Goal: Task Accomplishment & Management: Use online tool/utility

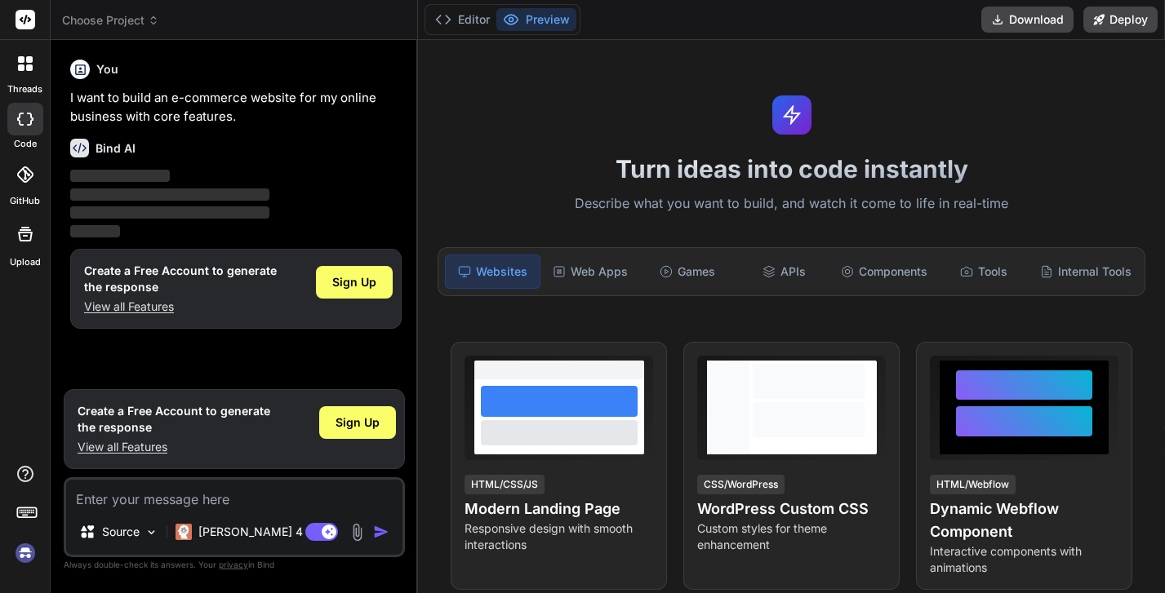
click at [183, 509] on textarea at bounding box center [234, 494] width 336 height 29
click at [332, 284] on span "Sign Up" at bounding box center [354, 282] width 44 height 16
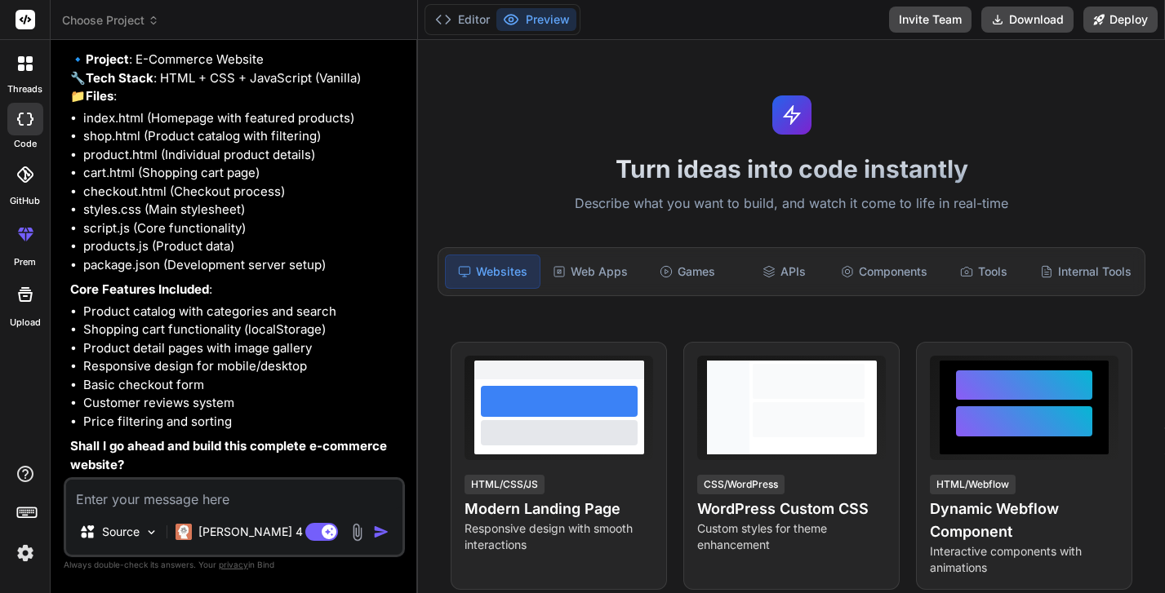
scroll to position [138, 0]
click at [144, 540] on img at bounding box center [151, 533] width 14 height 14
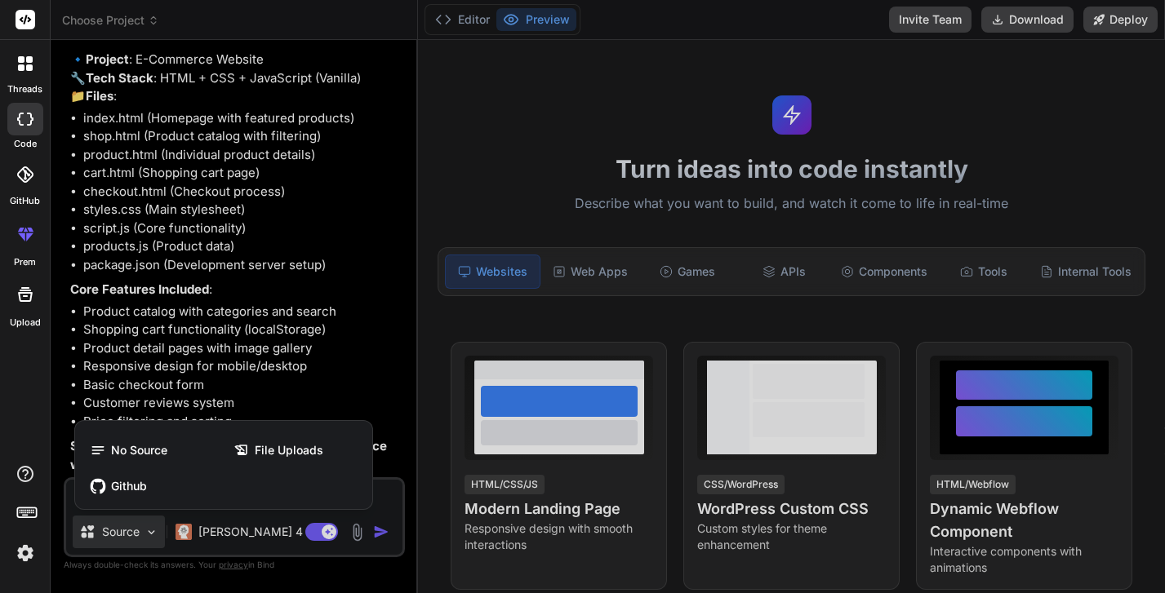
click at [441, 466] on div at bounding box center [582, 296] width 1165 height 593
type textarea "x"
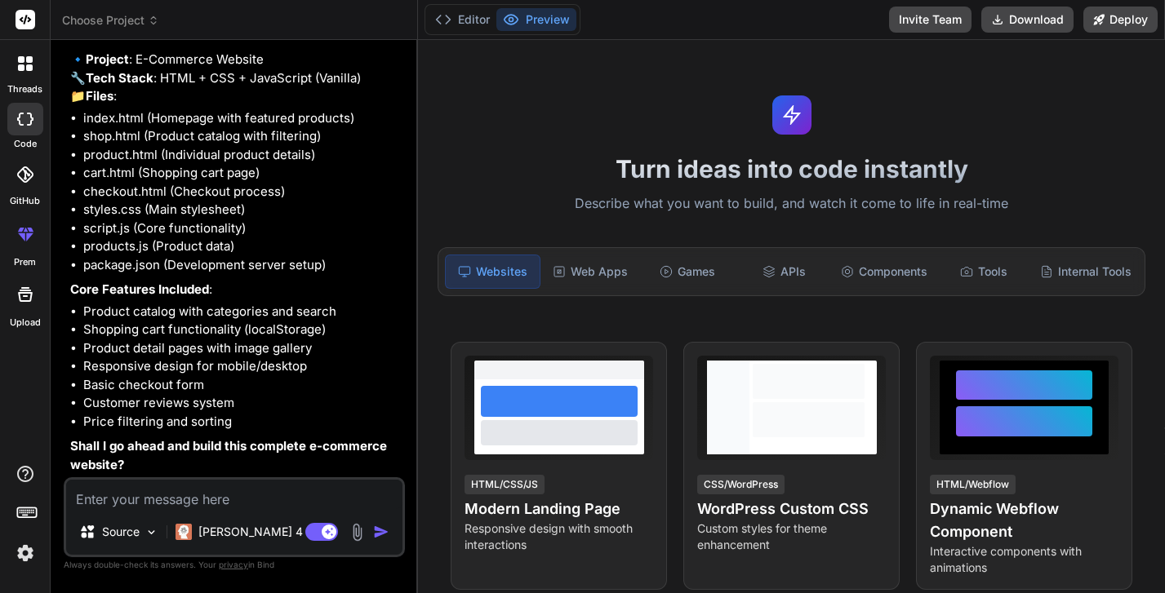
click at [186, 509] on textarea at bounding box center [234, 494] width 336 height 29
drag, startPoint x: 197, startPoint y: 516, endPoint x: 184, endPoint y: 523, distance: 15.0
click at [195, 509] on textarea at bounding box center [234, 494] width 336 height 29
click at [217, 509] on textarea at bounding box center [234, 494] width 336 height 29
type textarea "Y"
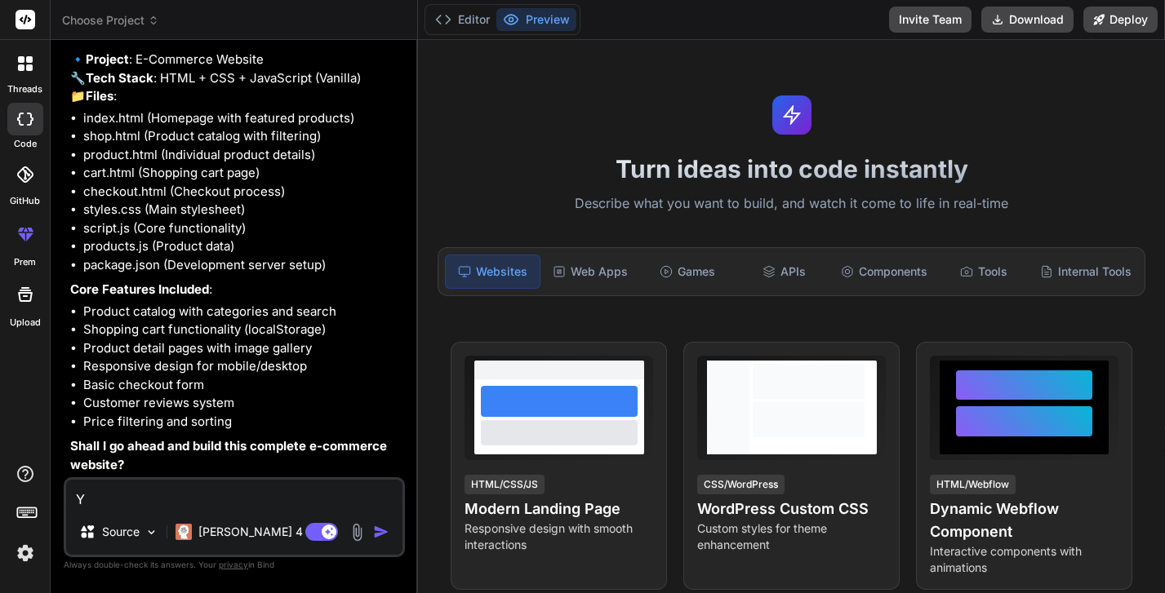
type textarea "x"
type textarea "Ye"
type textarea "x"
type textarea "Yes"
type textarea "x"
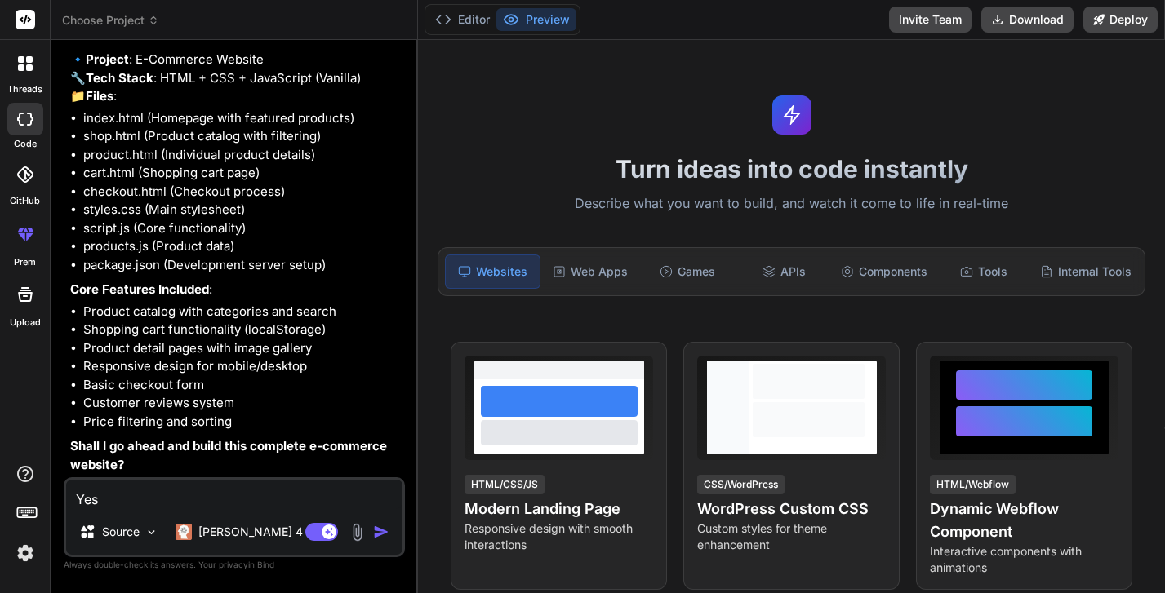
type textarea "Yes,"
type textarea "x"
type textarea "Yes,"
type textarea "x"
type textarea "Yes, p"
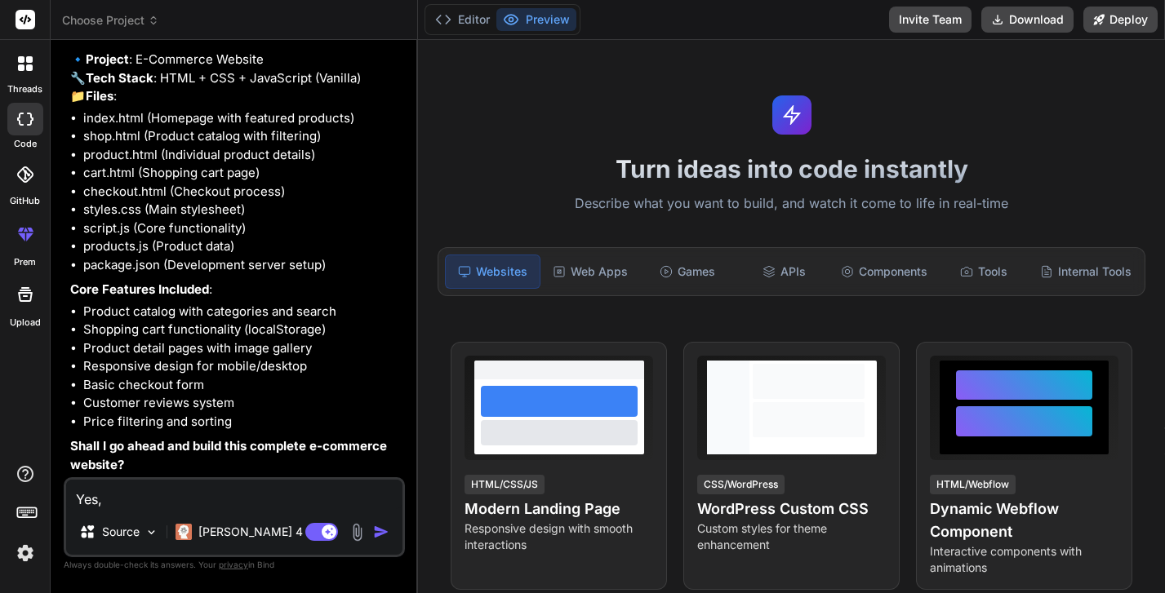
type textarea "x"
type textarea "Yes, pl"
type textarea "x"
type textarea "Yes, ple"
type textarea "x"
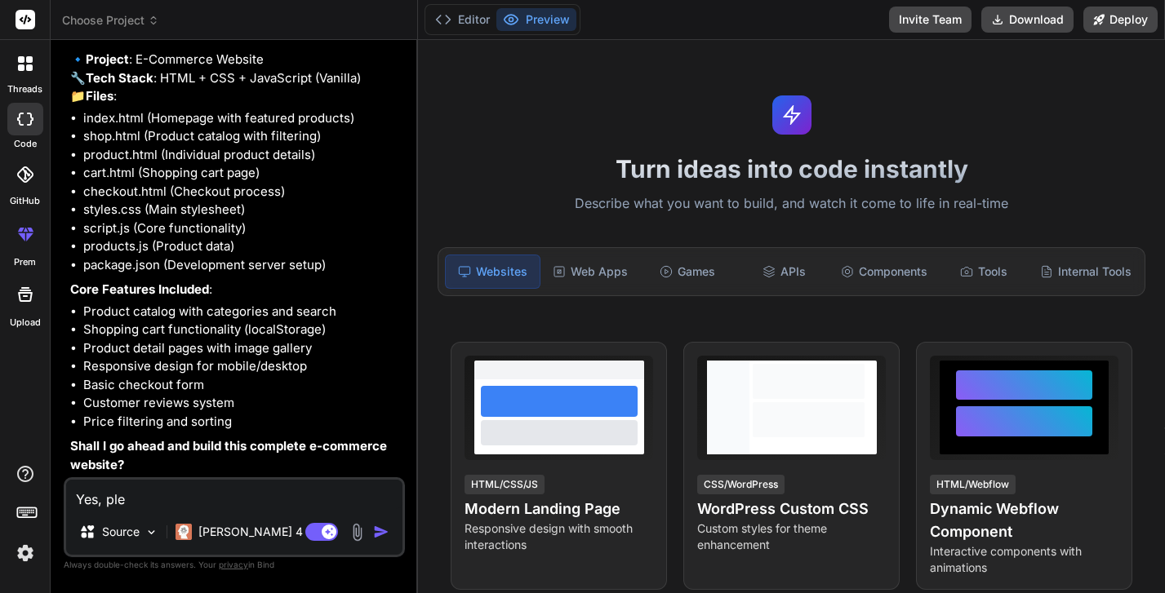
type textarea "Yes, plea"
type textarea "x"
type textarea "Yes, pleas"
type textarea "x"
type textarea "Yes, please"
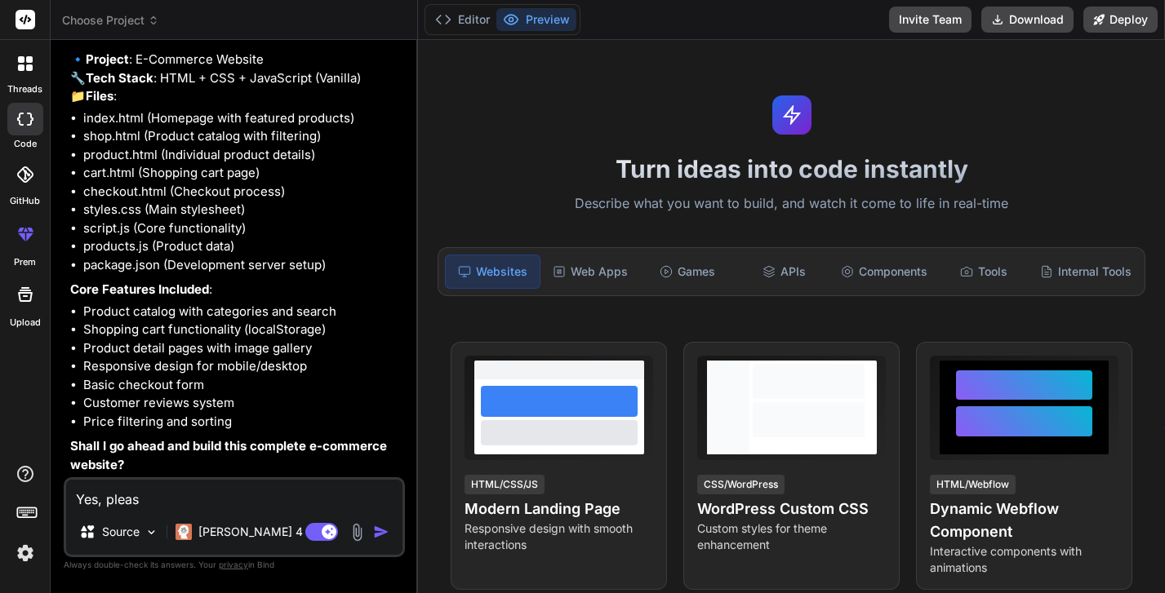
type textarea "x"
type textarea "Yes, please"
type textarea "x"
type textarea "Yes, please g"
type textarea "x"
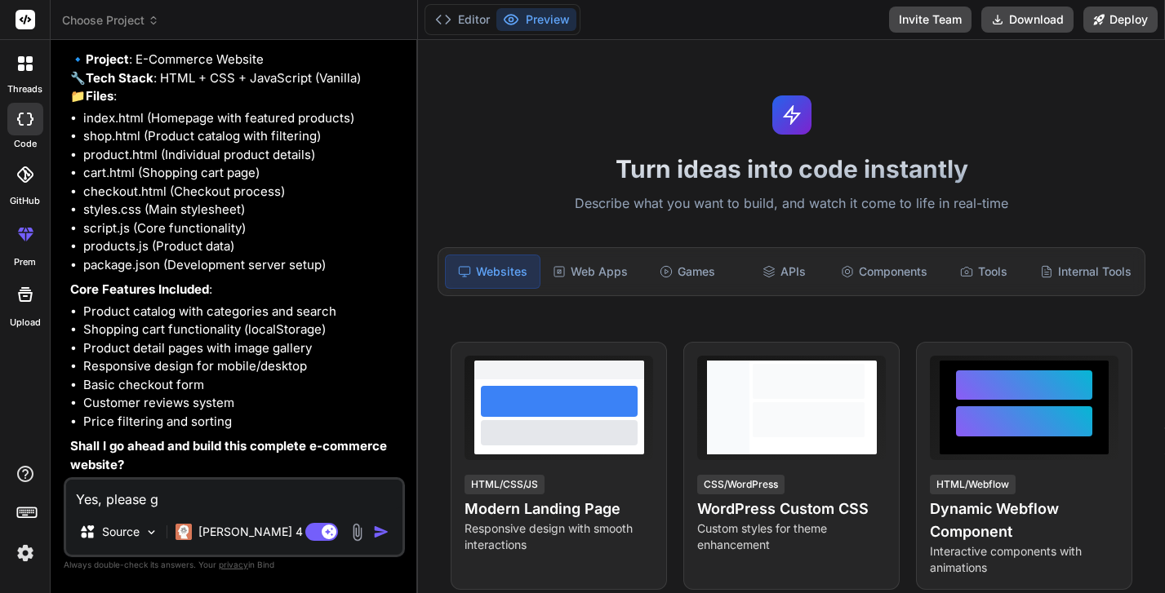
type textarea "Yes, please go"
type textarea "x"
type textarea "Yes, please go"
type textarea "x"
type textarea "Yes, please go a"
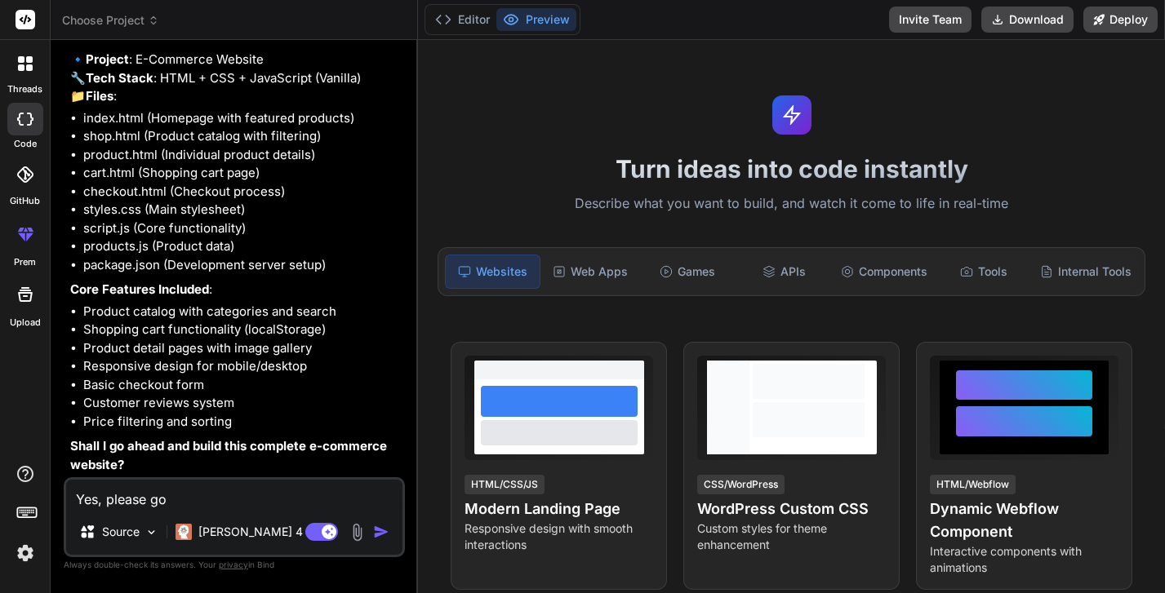
type textarea "x"
type textarea "Yes, please go ah"
type textarea "x"
type textarea "Yes, please go ahe"
type textarea "x"
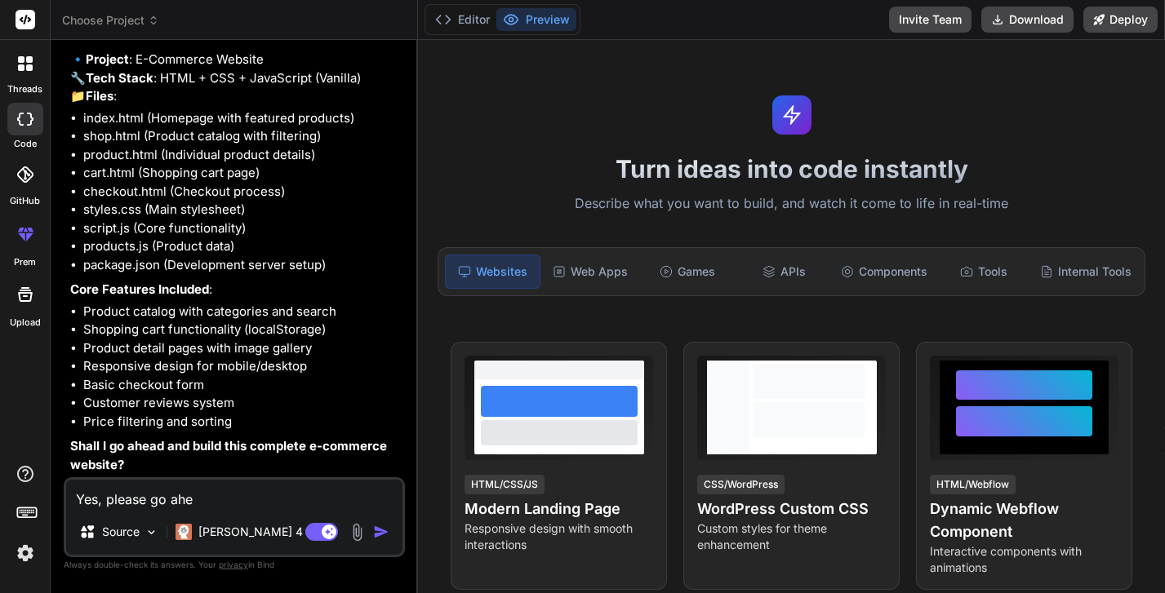
type textarea "Yes, please go ahea"
type textarea "x"
type textarea "Yes, please go ahead"
type textarea "x"
type textarea "Yes, please go ahead"
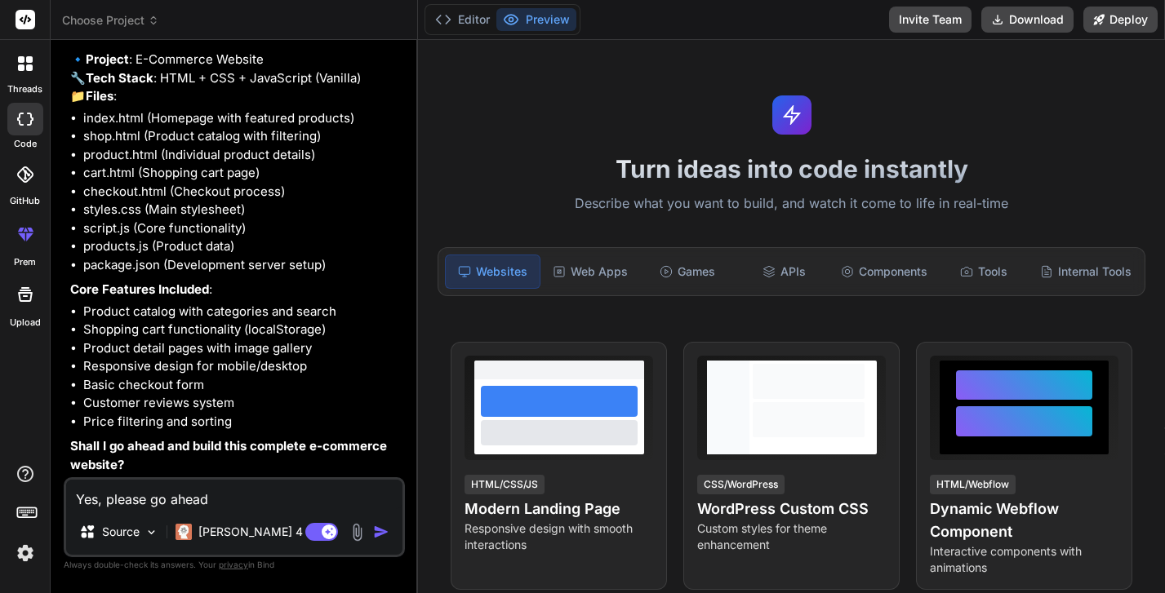
type textarea "x"
type textarea "Yes, please go ahead a"
type textarea "x"
type textarea "Yes, please go ahead an"
type textarea "x"
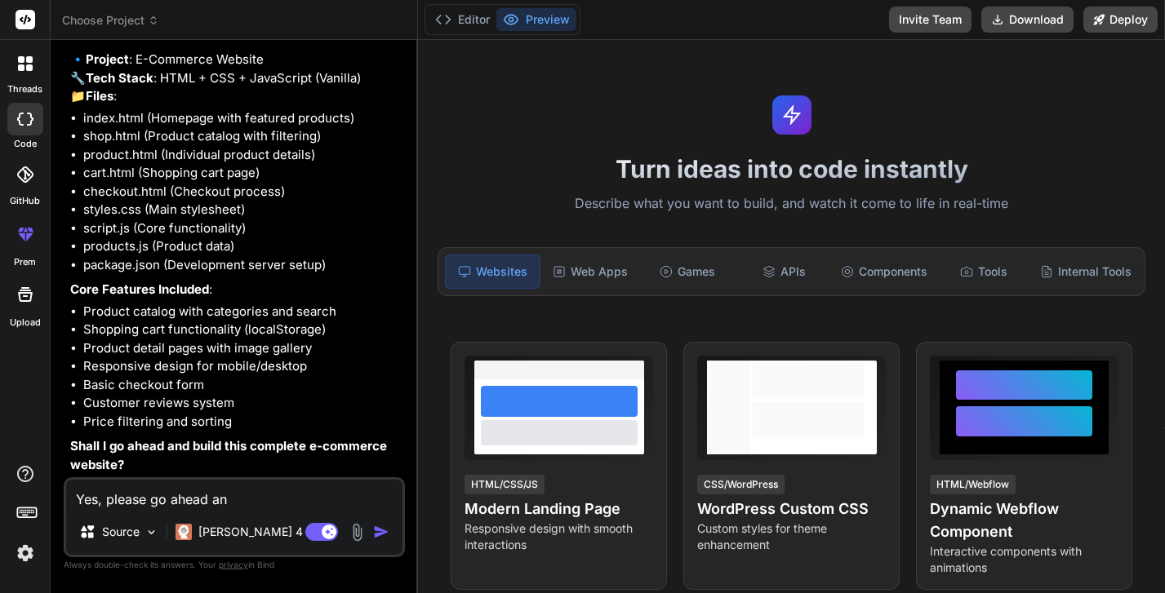
type textarea "Yes, please go ahead and"
type textarea "x"
type textarea "Yes, please go ahead and"
type textarea "x"
type textarea "Yes, please go ahead and b"
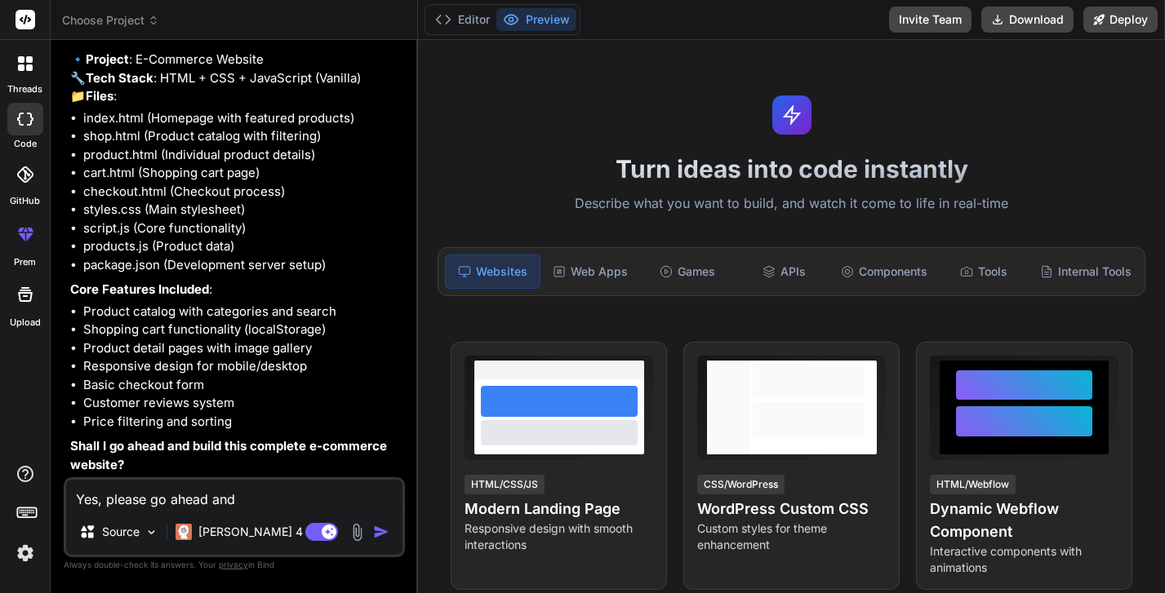
type textarea "x"
type textarea "Yes, please go ahead and bu"
type textarea "x"
type textarea "Yes, please go ahead and [PERSON_NAME]"
type textarea "x"
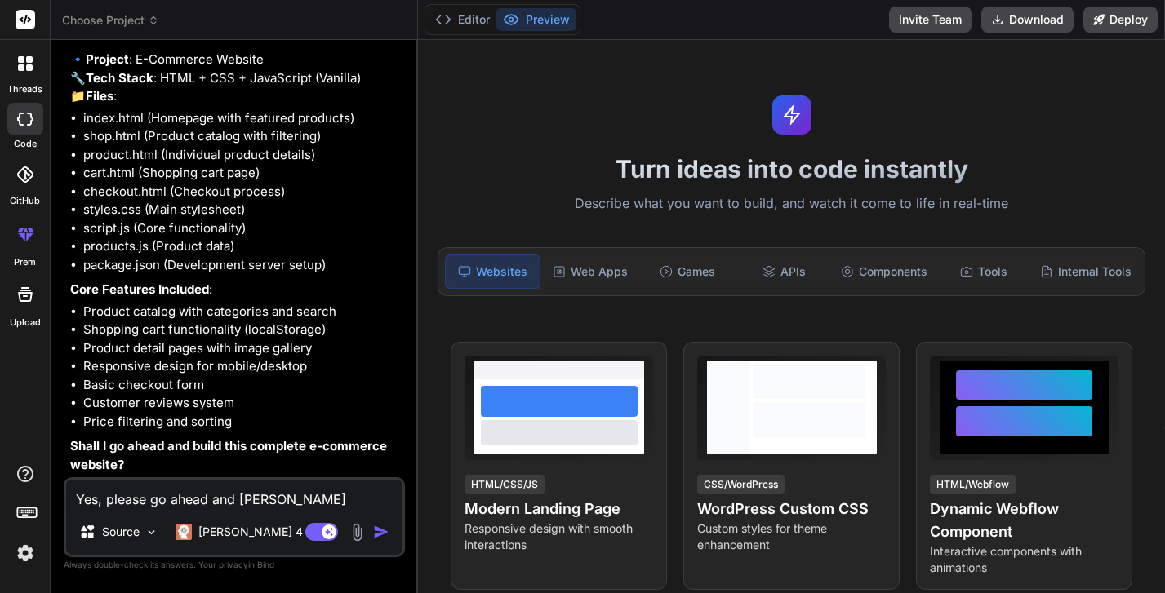
type textarea "Yes, please go ahead and buil"
type textarea "x"
type textarea "Yes, please go ahead and build"
type textarea "x"
type textarea "Yes, please go ahead and build"
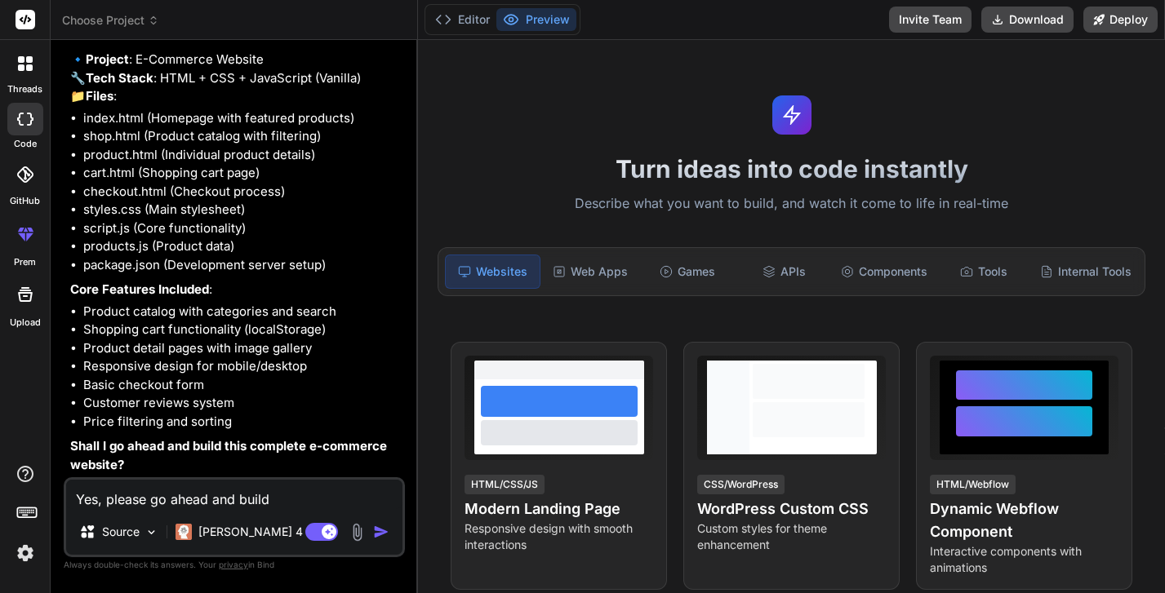
type textarea "x"
type textarea "Yes, please go ahead and build i"
type textarea "x"
type textarea "Yes, please go ahead and build it"
type textarea "x"
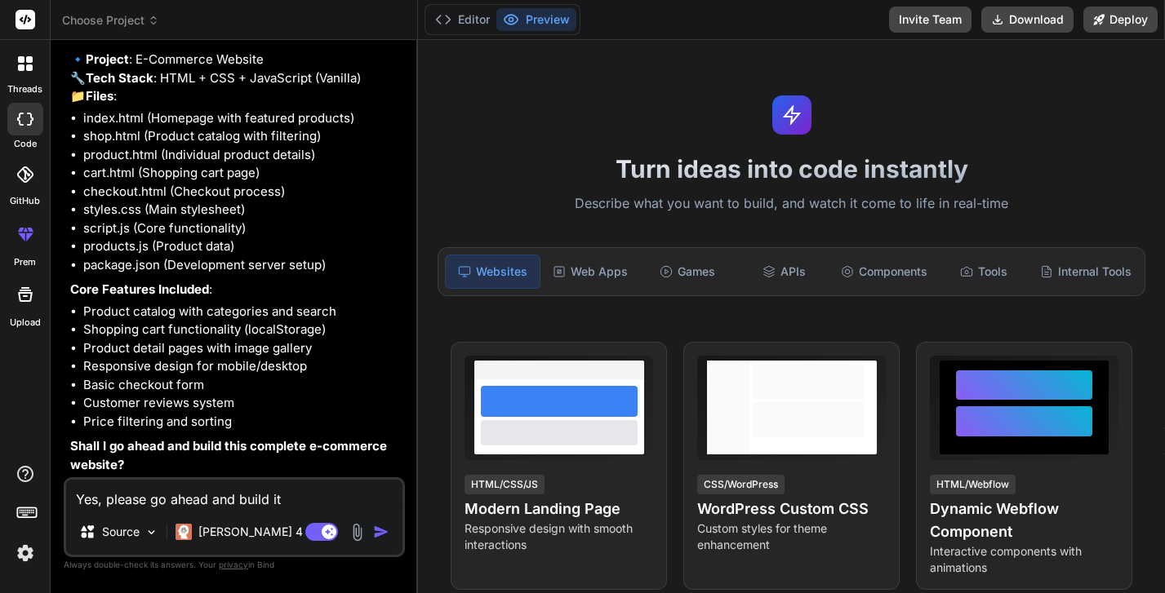
click at [0, 0] on span "ahead" at bounding box center [0, 0] width 0 height 0
type textarea "Yes, please go ahead. and build it"
type textarea "x"
click at [198, 541] on div "Source Claude 4 S.." at bounding box center [234, 535] width 336 height 39
click at [0, 0] on span "build" at bounding box center [0, 0] width 0 height 0
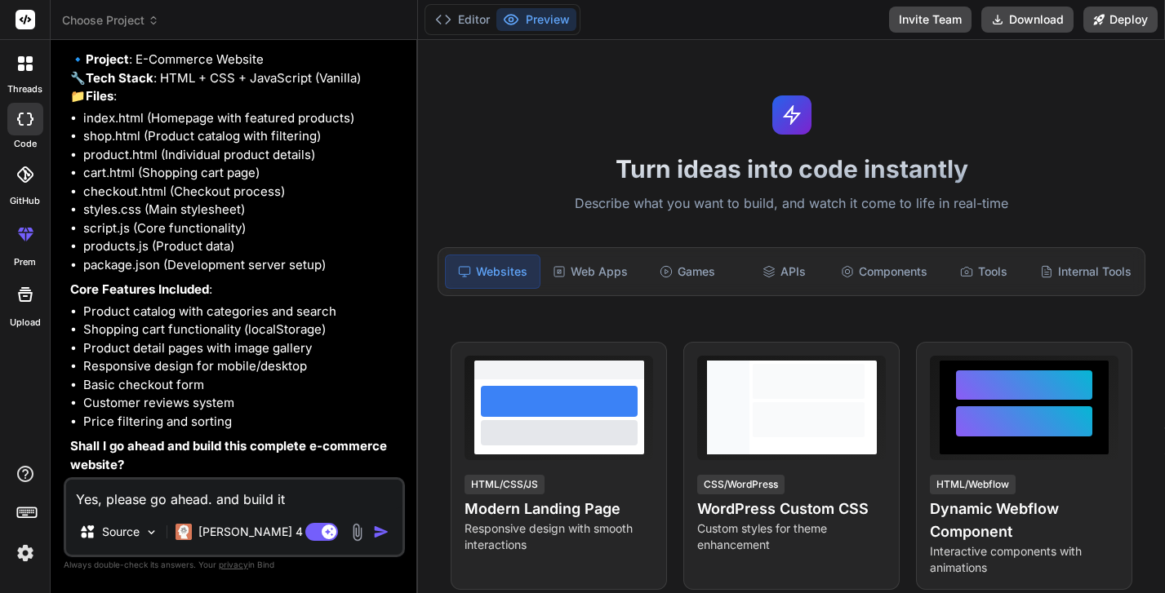
type textarea "Yes, please go ahead. and build. it"
type textarea "x"
type textarea "Yes, please go ahead. and build it"
type textarea "x"
click at [162, 509] on textarea "Yes, please go ahead. and build it" at bounding box center [234, 494] width 336 height 29
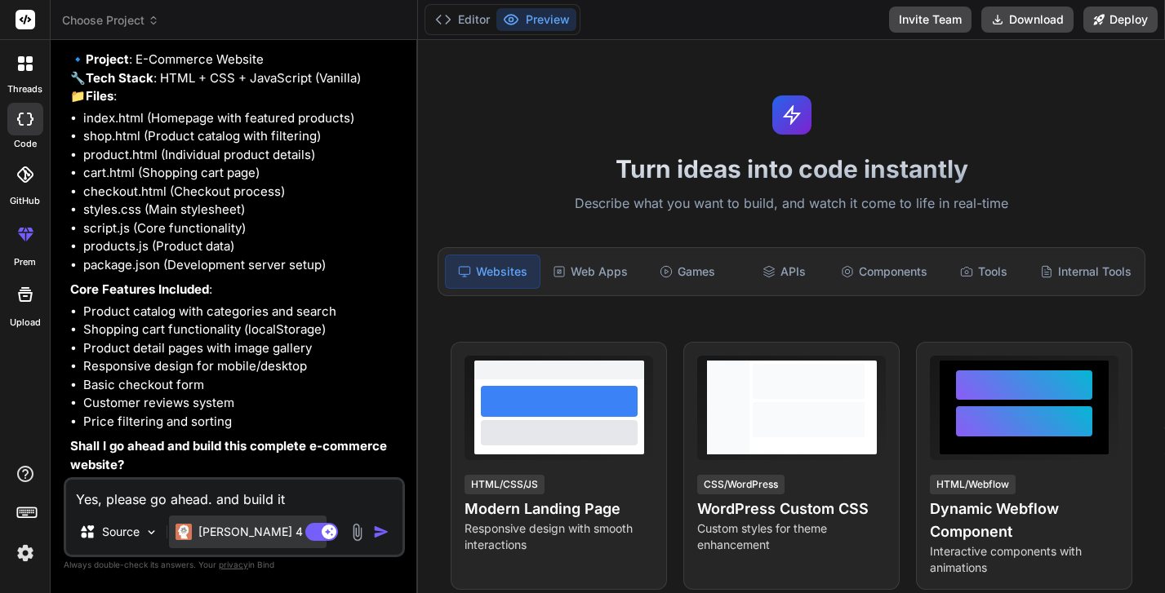
type textarea "Yes, please go ahead.and build it"
type textarea "x"
type textarea "Yes, please go aheadand build it"
type textarea "x"
type textarea "Yes, please go ahead and build it"
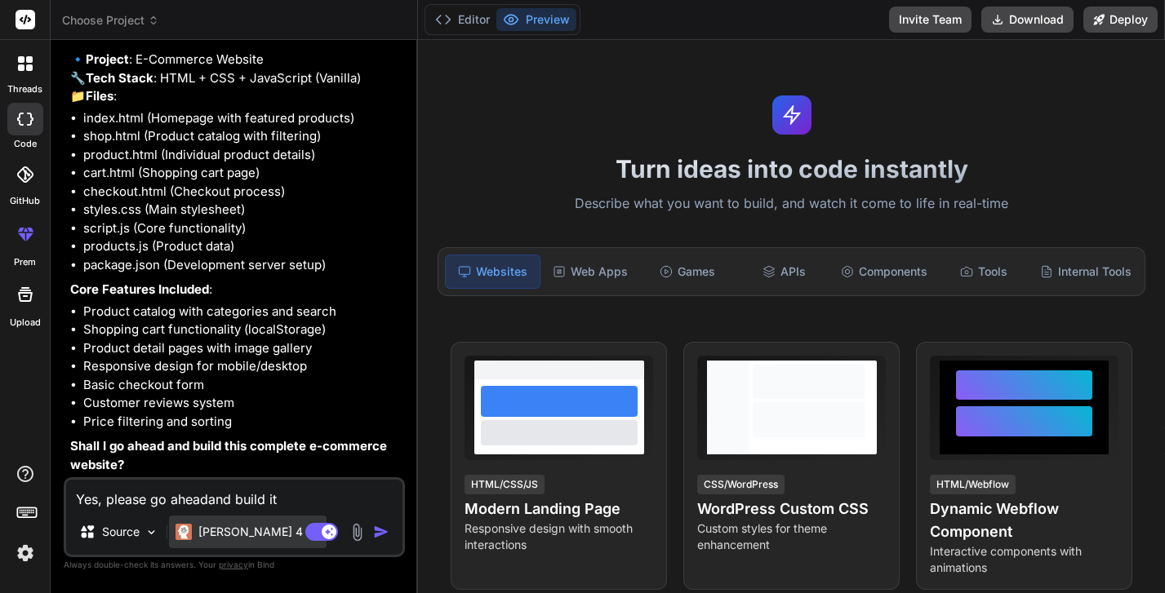
type textarea "x"
click at [241, 509] on textarea "Yes, please go ahead and build it" at bounding box center [234, 494] width 336 height 29
type textarea "Yes, please go ahead and build it"
click at [373, 540] on img "button" at bounding box center [381, 532] width 16 height 16
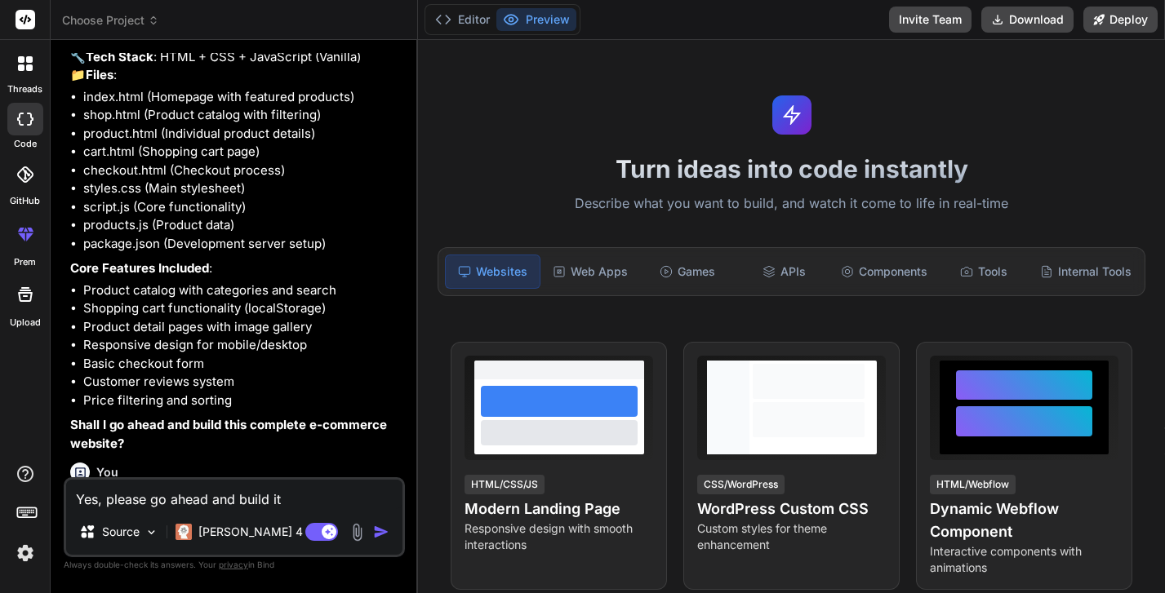
scroll to position [307, 0]
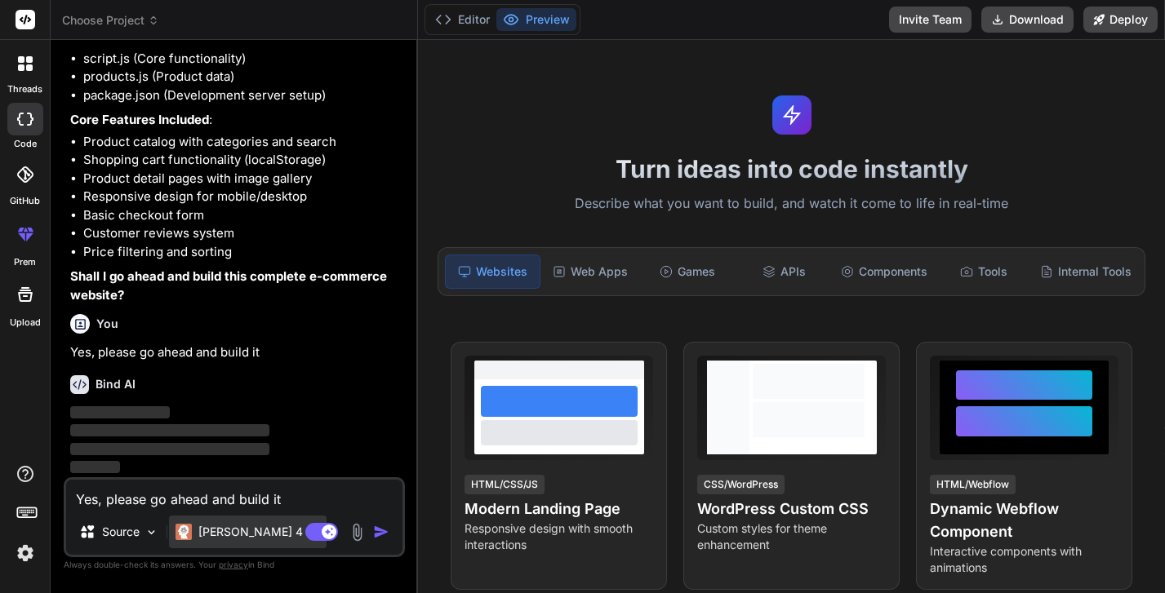
click at [198, 540] on p "[PERSON_NAME] 4 S.." at bounding box center [259, 532] width 122 height 16
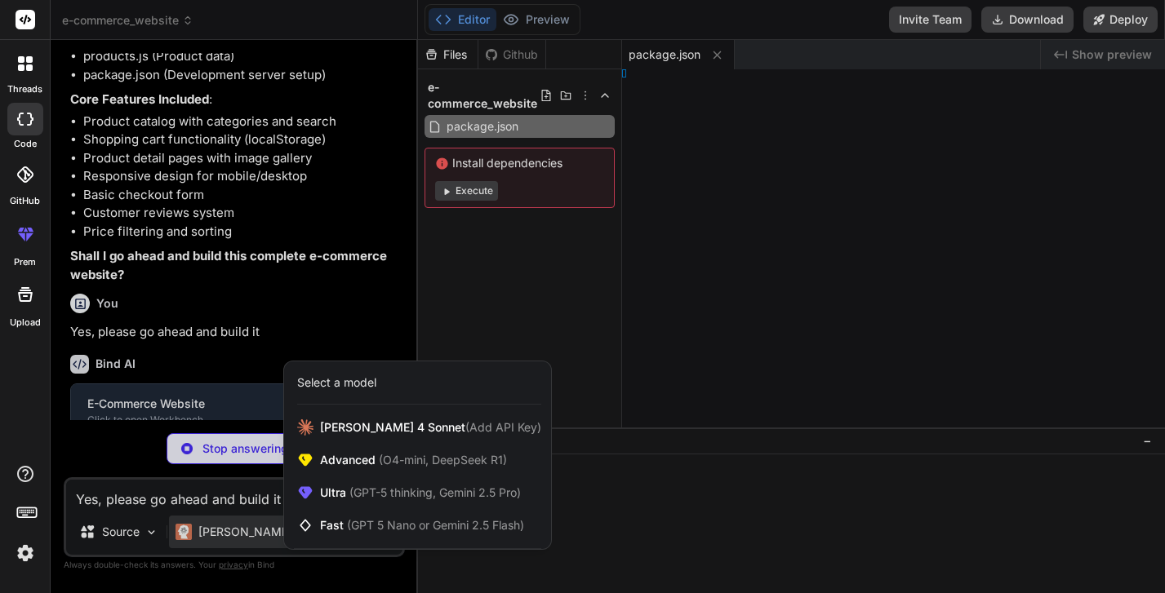
click at [514, 552] on div at bounding box center [582, 296] width 1165 height 593
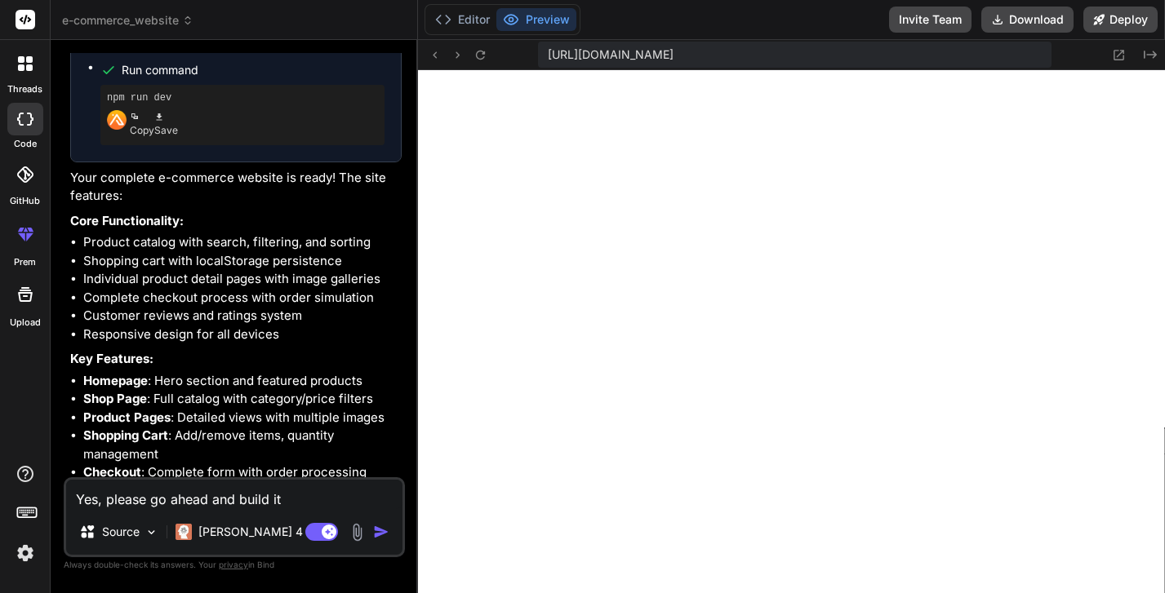
scroll to position [1063, 0]
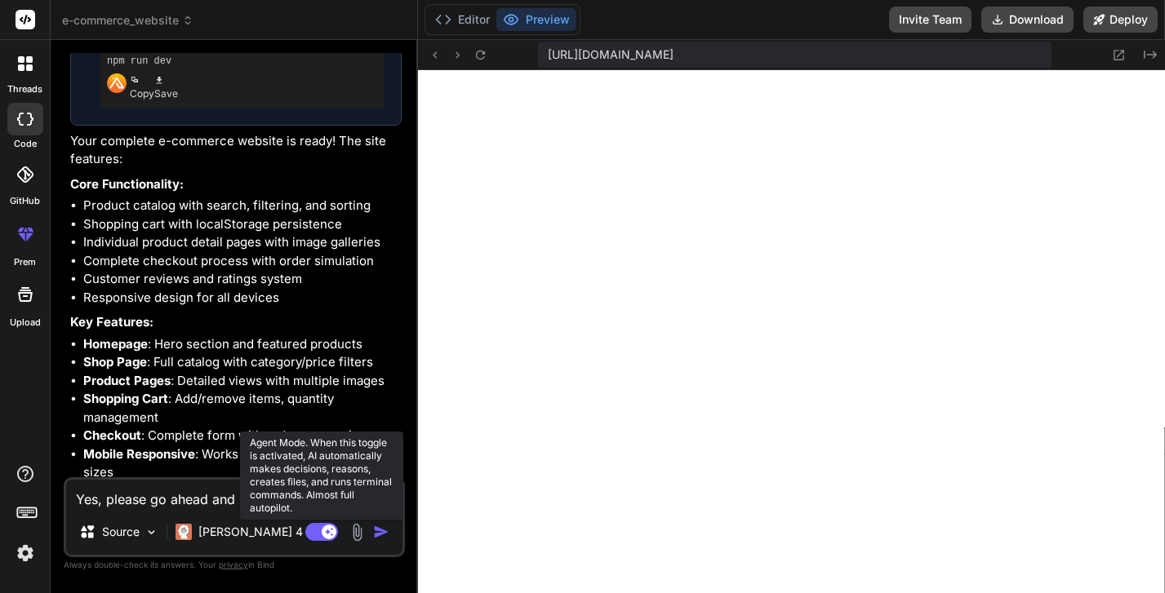
click at [305, 541] on rect at bounding box center [321, 532] width 33 height 18
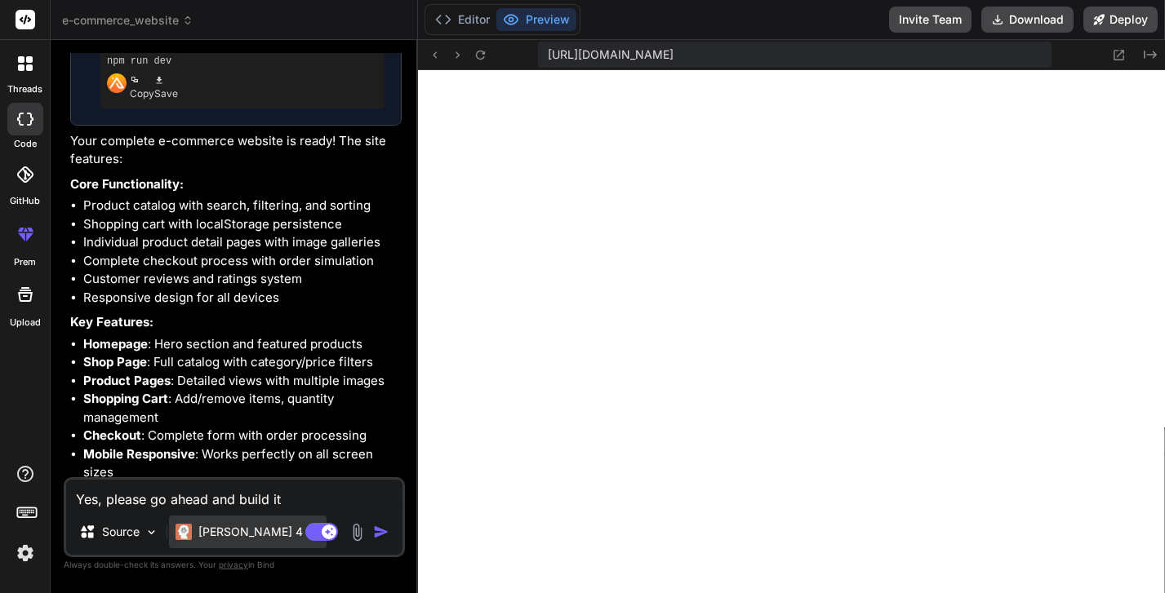
click at [198, 540] on p "[PERSON_NAME] 4 S.." at bounding box center [259, 532] width 122 height 16
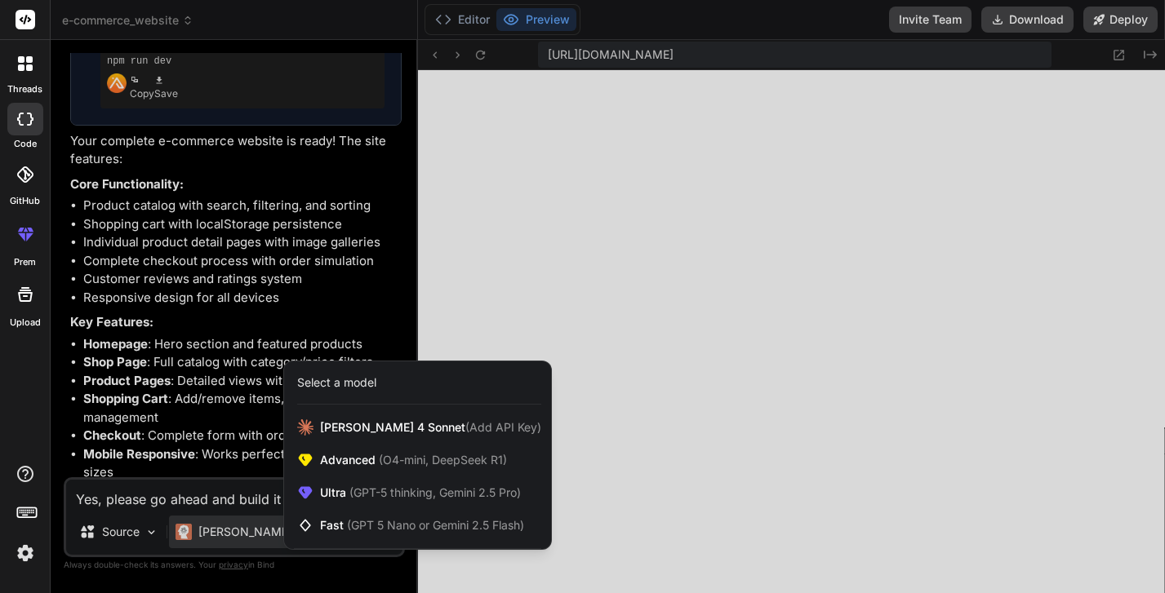
click at [424, 328] on div at bounding box center [582, 296] width 1165 height 593
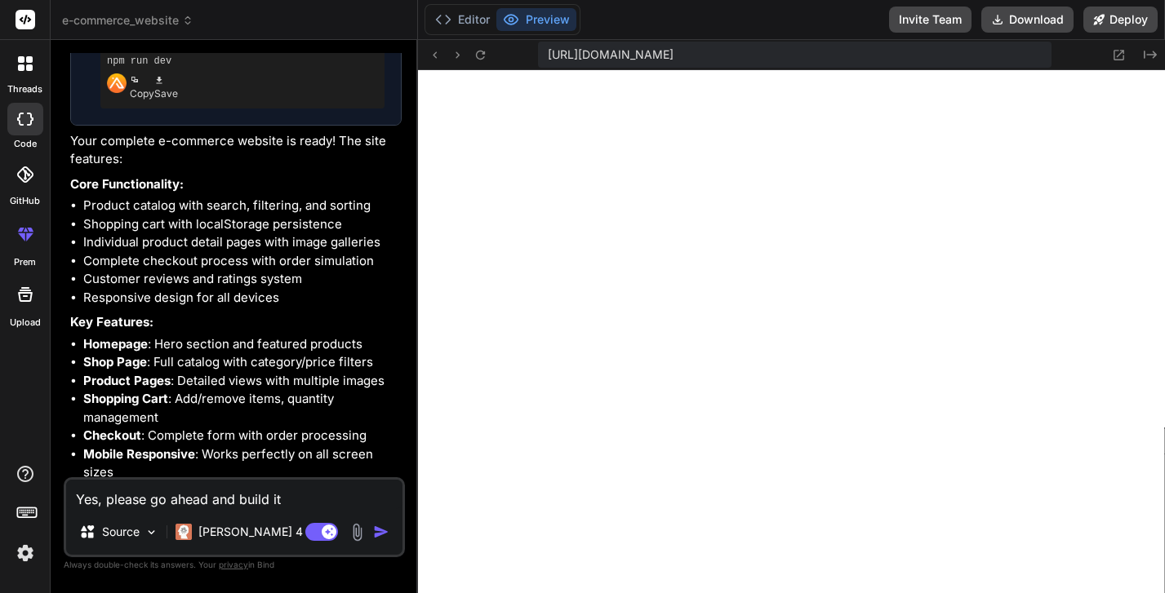
click at [348, 542] on img at bounding box center [357, 532] width 19 height 19
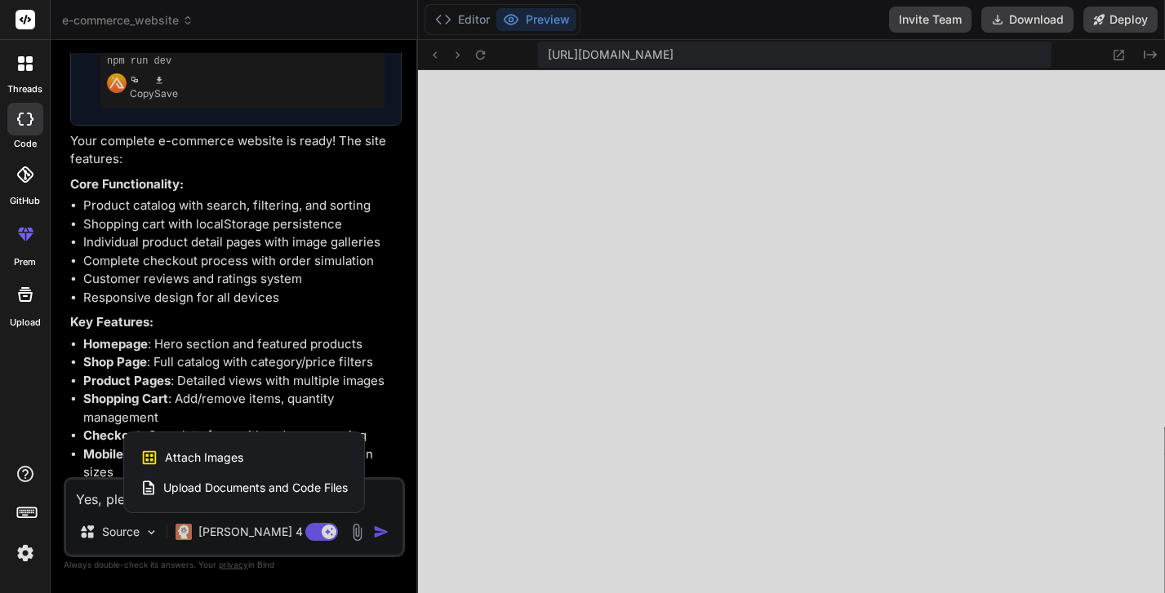
click at [371, 457] on div at bounding box center [582, 296] width 1165 height 593
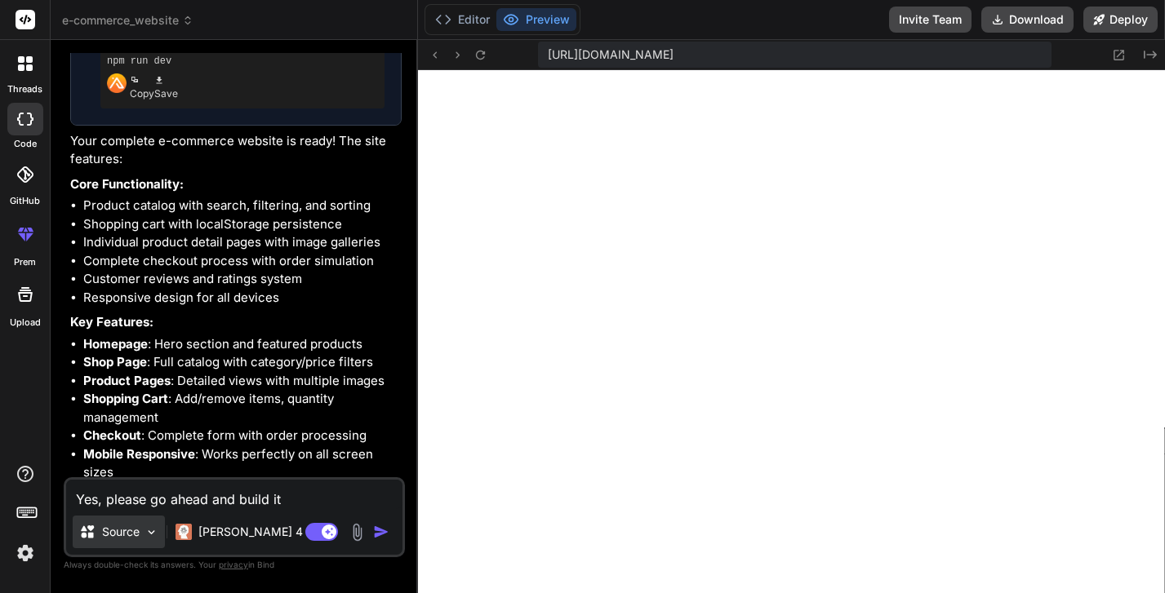
click at [144, 540] on img at bounding box center [151, 533] width 14 height 14
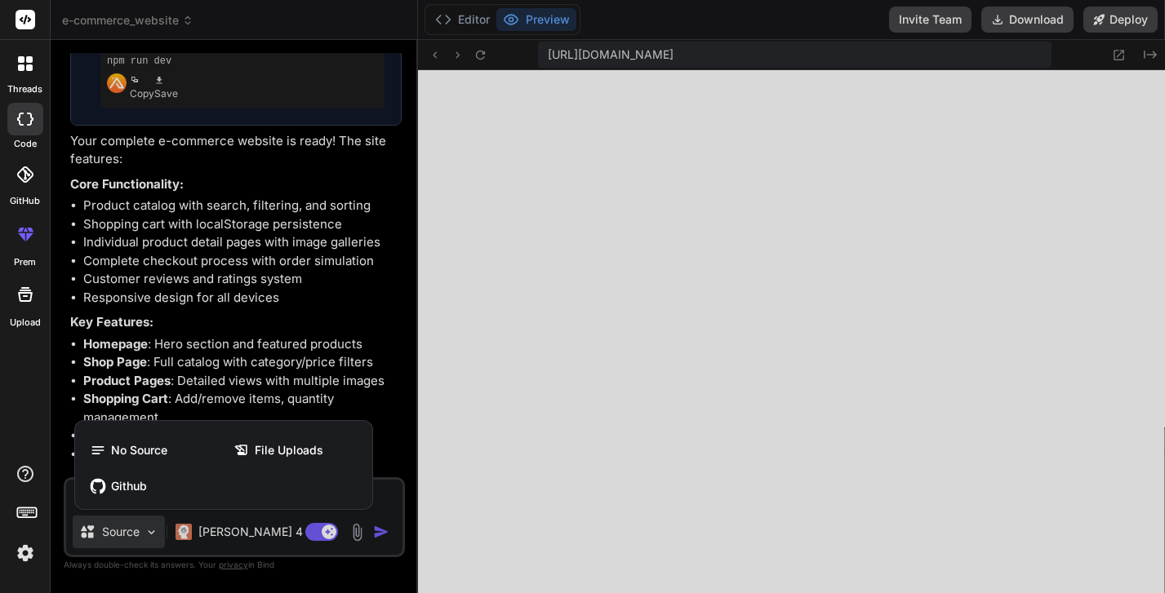
click at [478, 480] on div at bounding box center [582, 296] width 1165 height 593
type textarea "x"
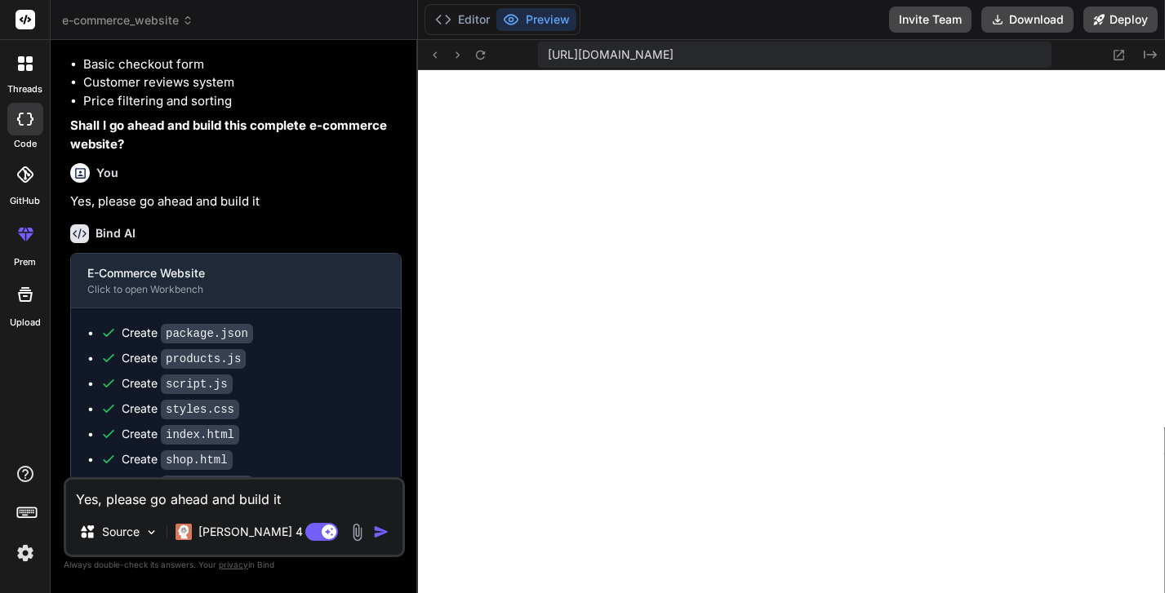
scroll to position [440, 0]
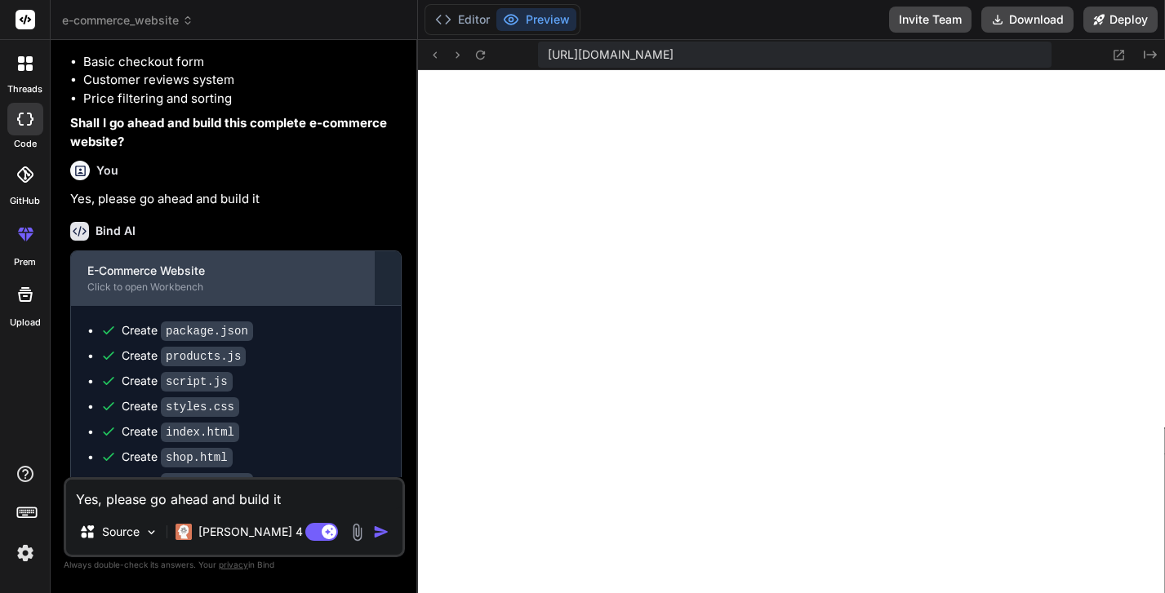
click at [180, 279] on div "E-Commerce Website" at bounding box center [222, 271] width 271 height 16
click at [243, 294] on div "Click to open Workbench" at bounding box center [222, 287] width 271 height 13
click at [118, 294] on div "Click to open Workbench" at bounding box center [222, 287] width 271 height 13
click at [120, 279] on div "E-Commerce Website" at bounding box center [222, 271] width 271 height 16
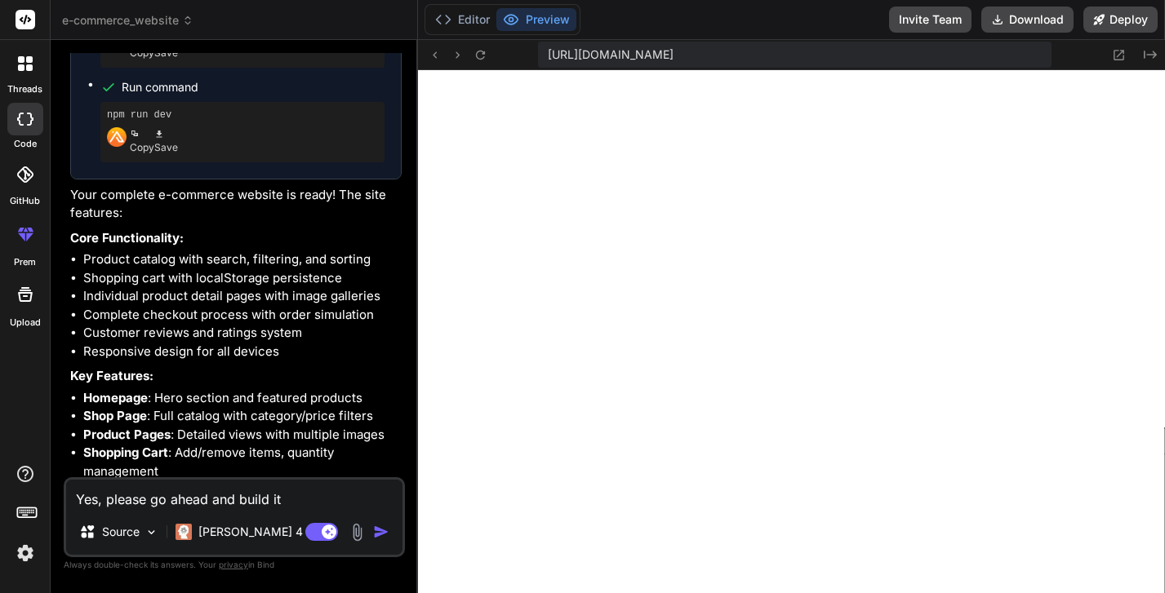
scroll to position [1063, 0]
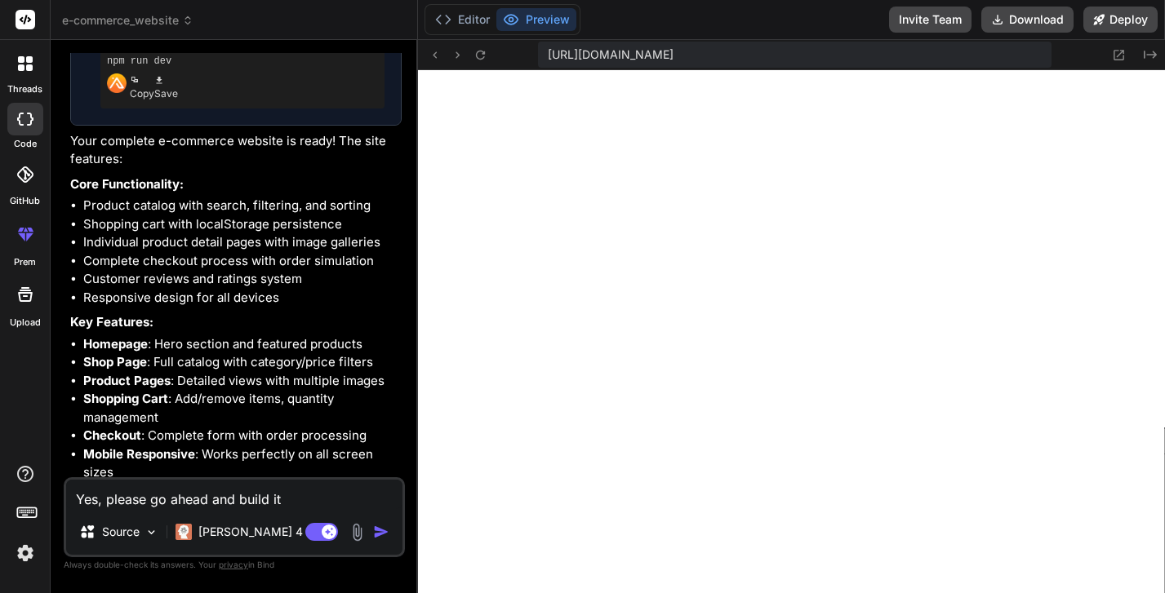
click at [184, 509] on textarea "Yes, please go ahead and build it" at bounding box center [234, 494] width 336 height 29
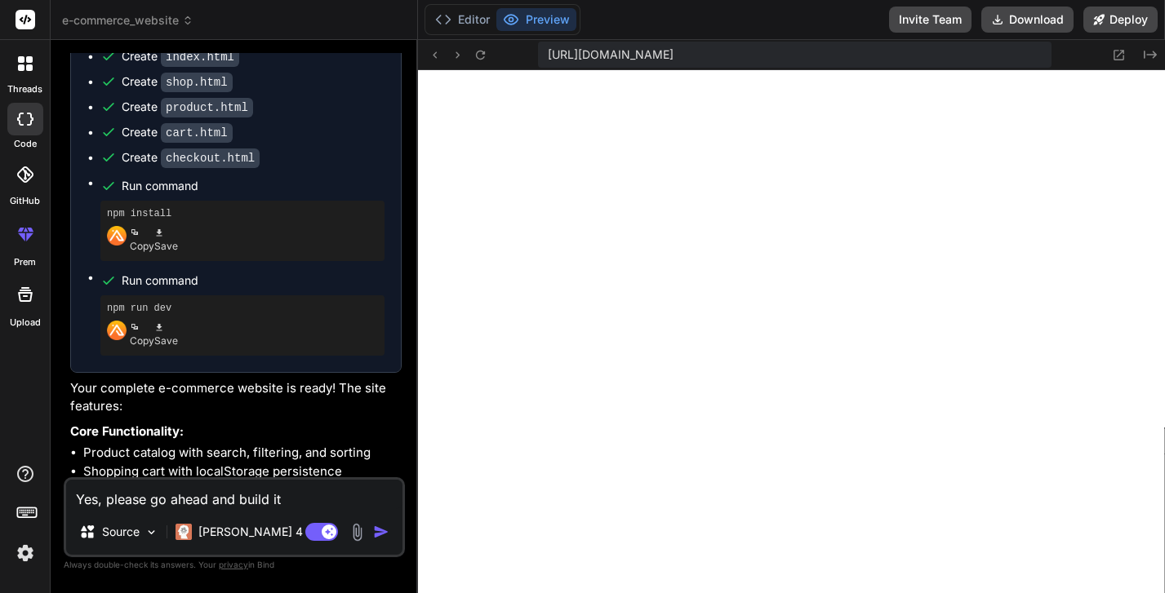
scroll to position [814, 0]
click at [151, 311] on pre "npm run dev" at bounding box center [242, 310] width 271 height 13
click at [125, 222] on pre "npm install" at bounding box center [242, 215] width 271 height 13
drag, startPoint x: 127, startPoint y: 247, endPoint x: 53, endPoint y: 246, distance: 73.5
click at [100, 246] on div "npm install Copy Save" at bounding box center [242, 232] width 284 height 60
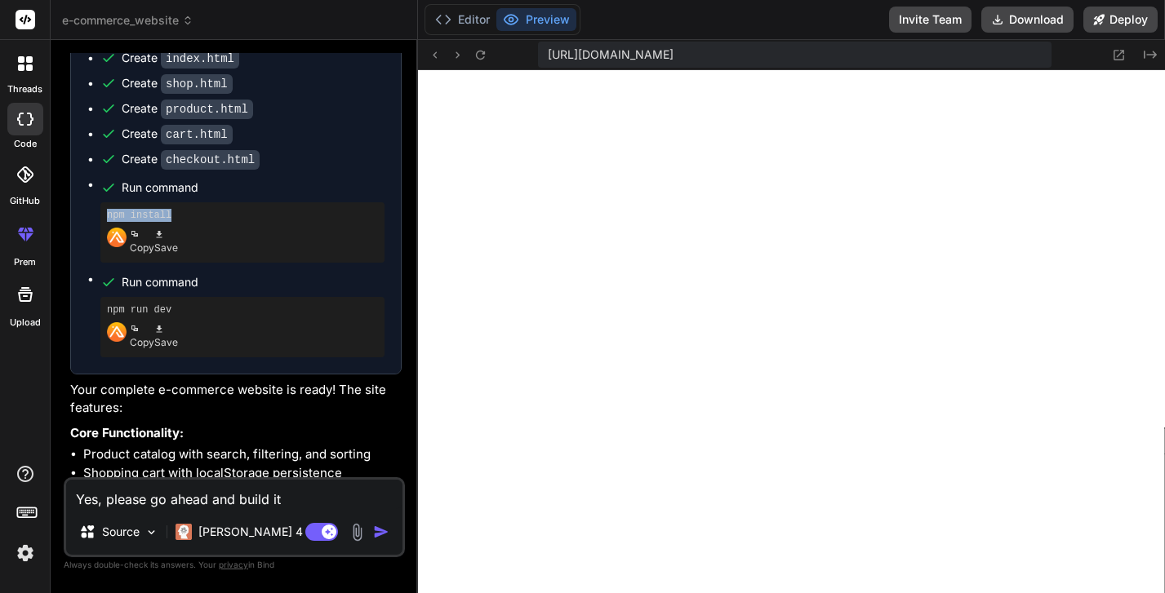
click at [100, 246] on div "npm install Copy Save" at bounding box center [242, 232] width 284 height 60
click at [526, 282] on div "e-commerce_website Created with Pixso. Bind AI Web Search Created with Pixso. C…" at bounding box center [608, 296] width 1114 height 593
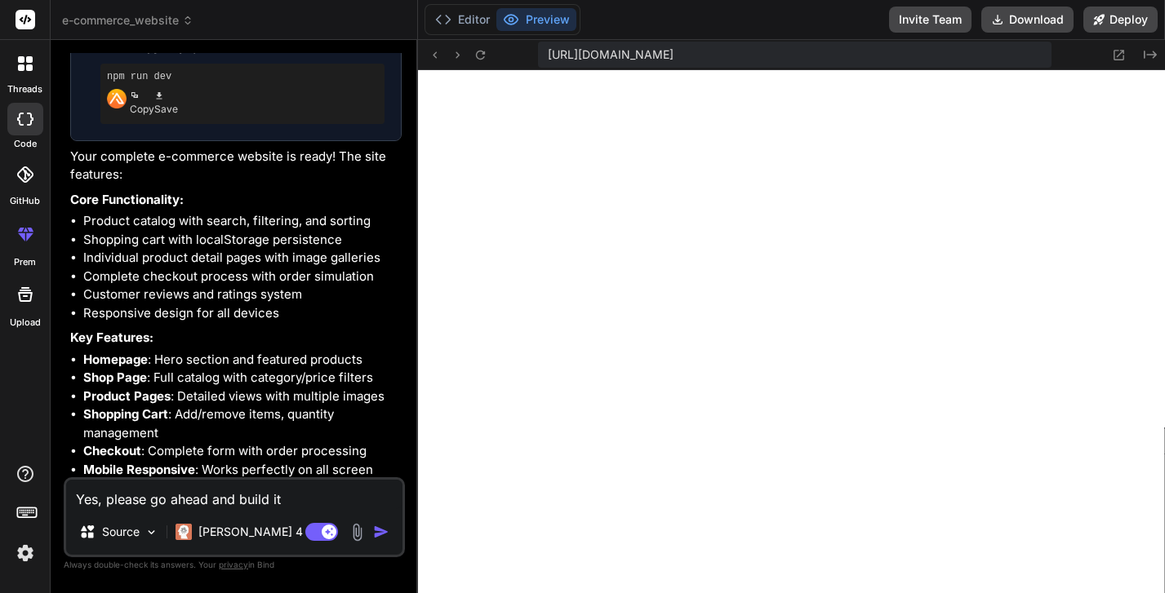
scroll to position [1063, 0]
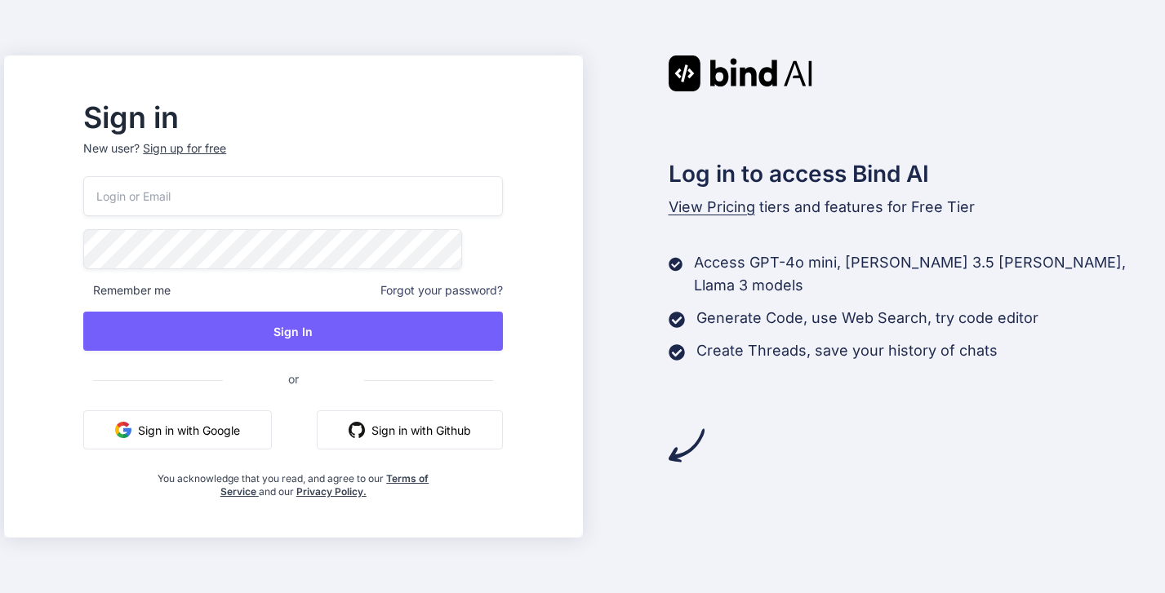
click at [272, 411] on button "Sign in with Google" at bounding box center [177, 430] width 189 height 39
